Goal: Information Seeking & Learning: Learn about a topic

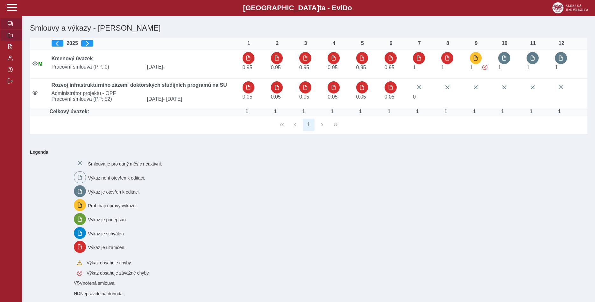
click at [11, 38] on span "button" at bounding box center [10, 34] width 5 height 5
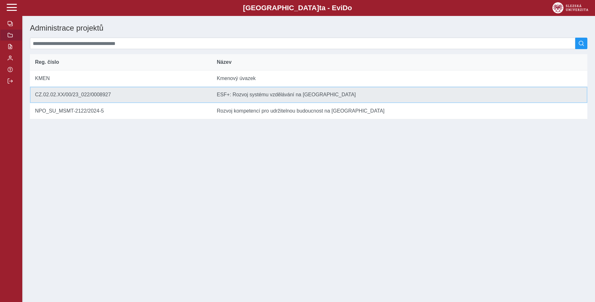
click at [263, 98] on td "Název ESF+: Rozvoj systému vzdělávání na [GEOGRAPHIC_DATA]" at bounding box center [400, 95] width 376 height 16
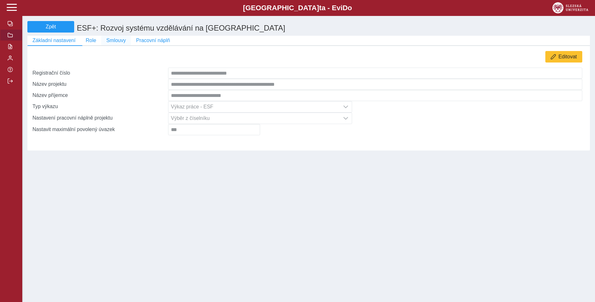
click at [109, 43] on span "Smlouvy" at bounding box center [115, 41] width 19 height 6
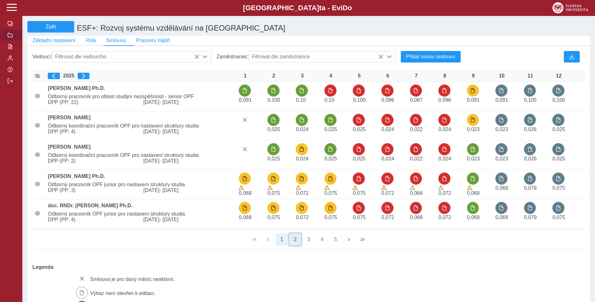
click at [295, 241] on button "2" at bounding box center [295, 239] width 12 height 12
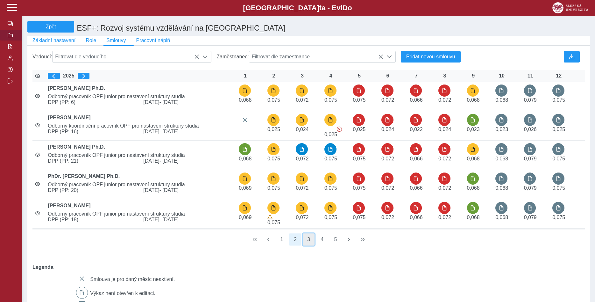
click at [309, 243] on button "3" at bounding box center [309, 239] width 12 height 12
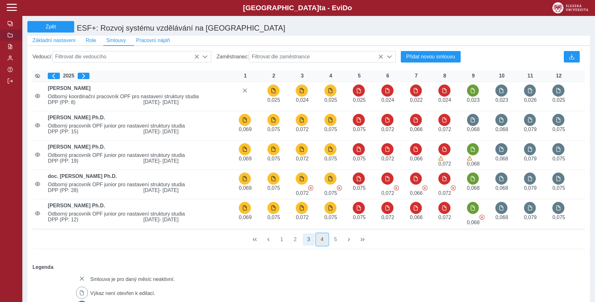
click at [323, 241] on button "4" at bounding box center [322, 239] width 12 height 12
click at [330, 241] on button "5" at bounding box center [336, 239] width 12 height 12
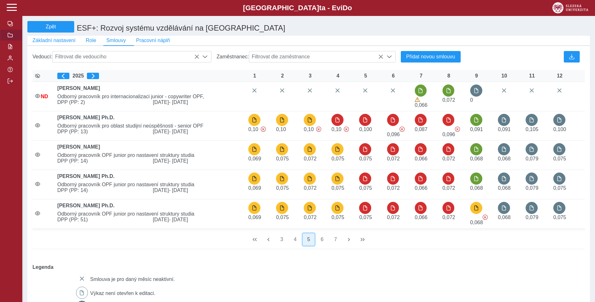
click at [310, 243] on button "5" at bounding box center [309, 239] width 12 height 12
click at [308, 245] on button "5" at bounding box center [309, 239] width 12 height 12
click at [308, 244] on button "5" at bounding box center [309, 239] width 12 height 12
click at [297, 242] on button "4" at bounding box center [295, 239] width 12 height 12
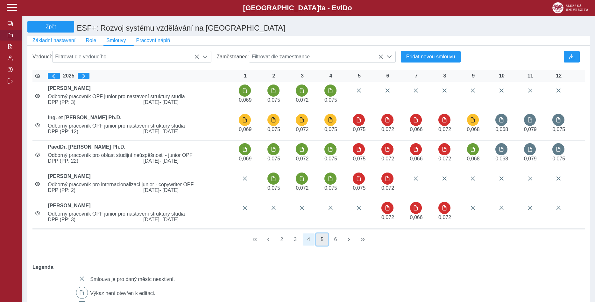
click at [323, 242] on button "5" at bounding box center [322, 239] width 12 height 12
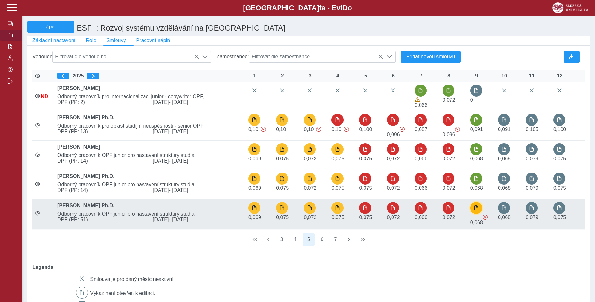
click at [475, 210] on span "button" at bounding box center [476, 207] width 5 height 5
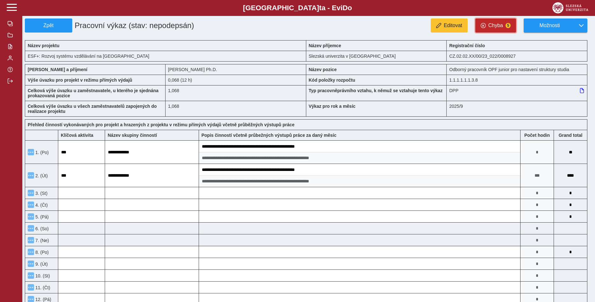
click at [500, 25] on span "Chyba" at bounding box center [496, 26] width 15 height 6
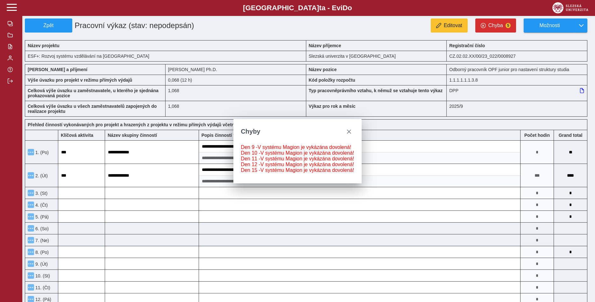
click at [398, 27] on div "Editovat Chyba 5 Možnosti" at bounding box center [427, 25] width 331 height 14
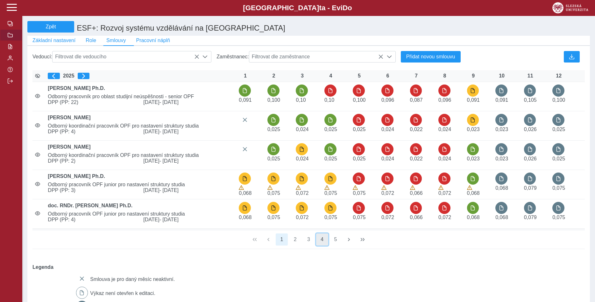
click at [323, 244] on button "4" at bounding box center [322, 239] width 12 height 12
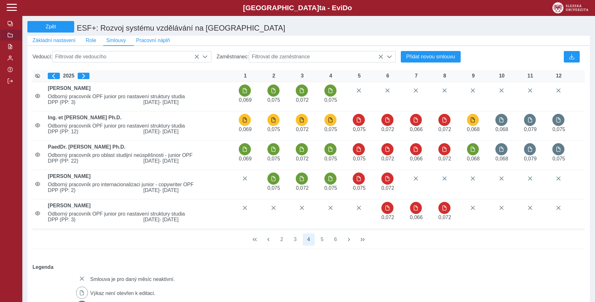
click at [10, 38] on span "button" at bounding box center [10, 34] width 5 height 5
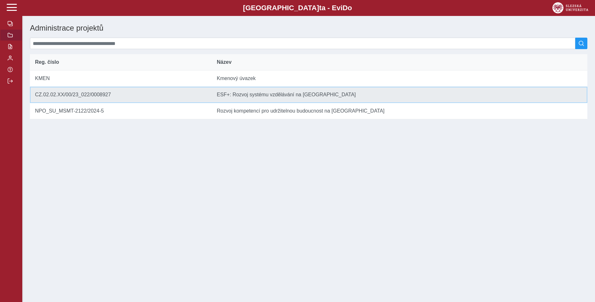
click at [264, 98] on td "Název ESF+: Rozvoj systému vzdělávání na [GEOGRAPHIC_DATA]" at bounding box center [400, 95] width 376 height 16
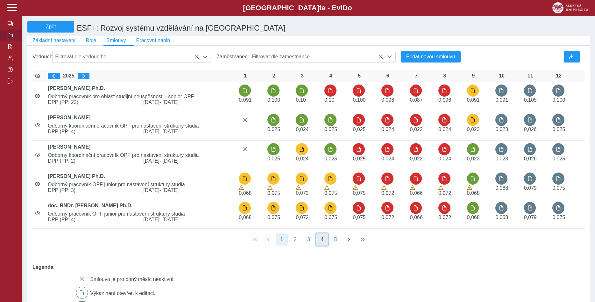
click at [321, 243] on button "4" at bounding box center [322, 239] width 12 height 12
